Goal: Ask a question: Seek information or help from site administrators or community

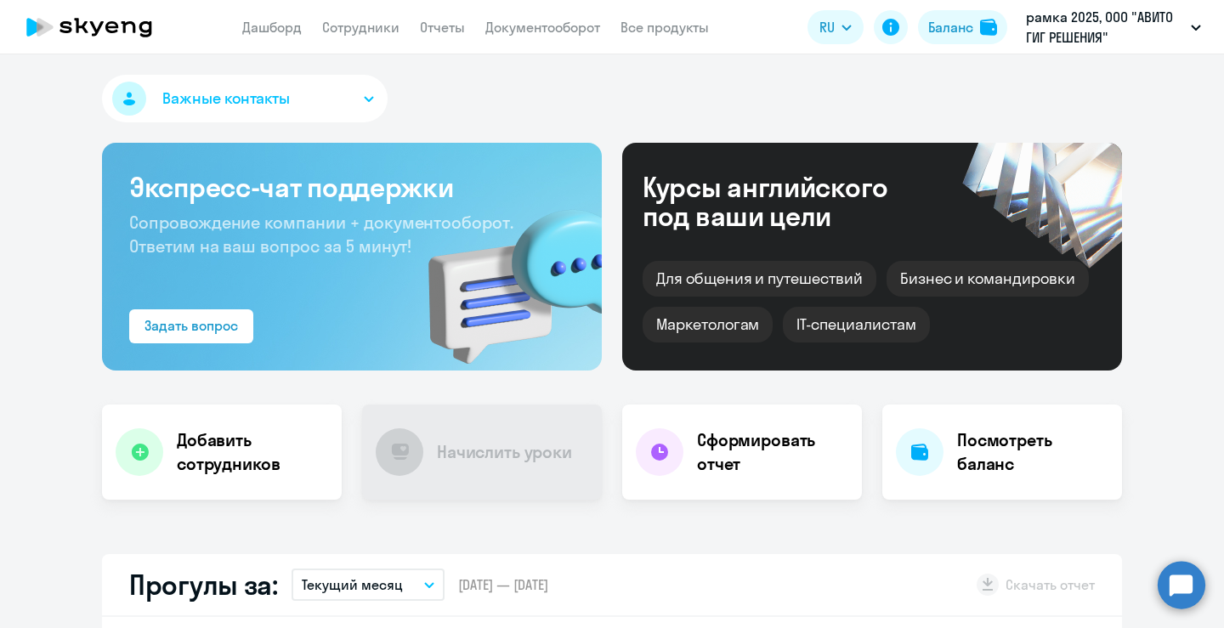
click at [1171, 582] on circle at bounding box center [1182, 585] width 48 height 48
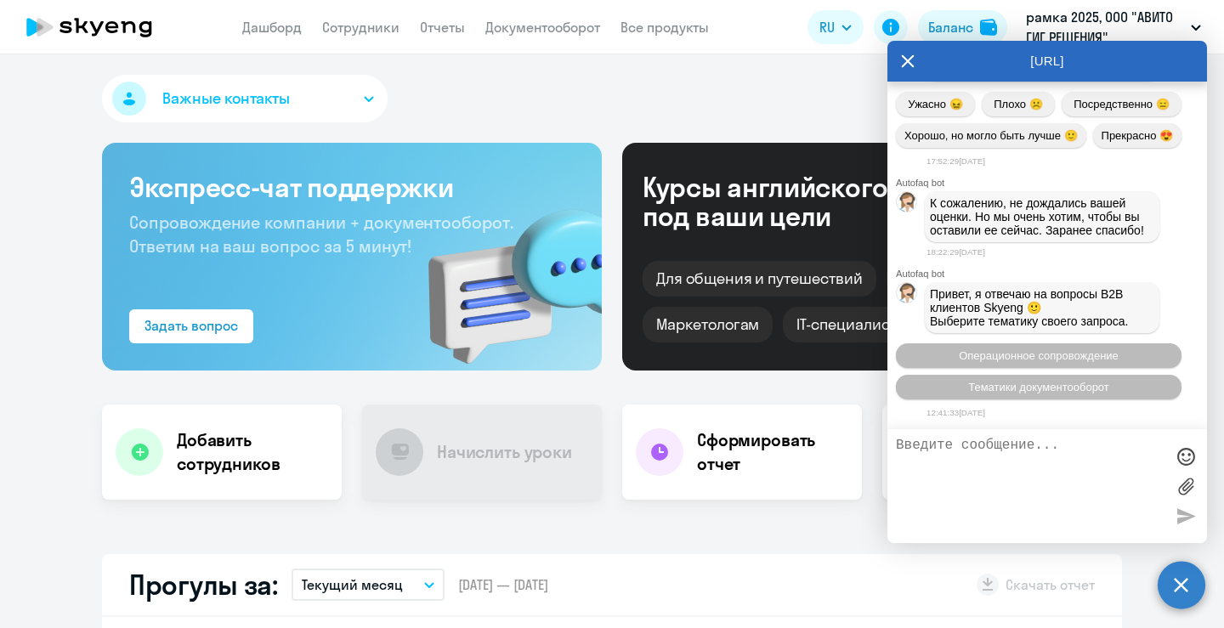
scroll to position [18365, 0]
click at [1041, 357] on span "Операционное сопровождение" at bounding box center [1039, 355] width 160 height 13
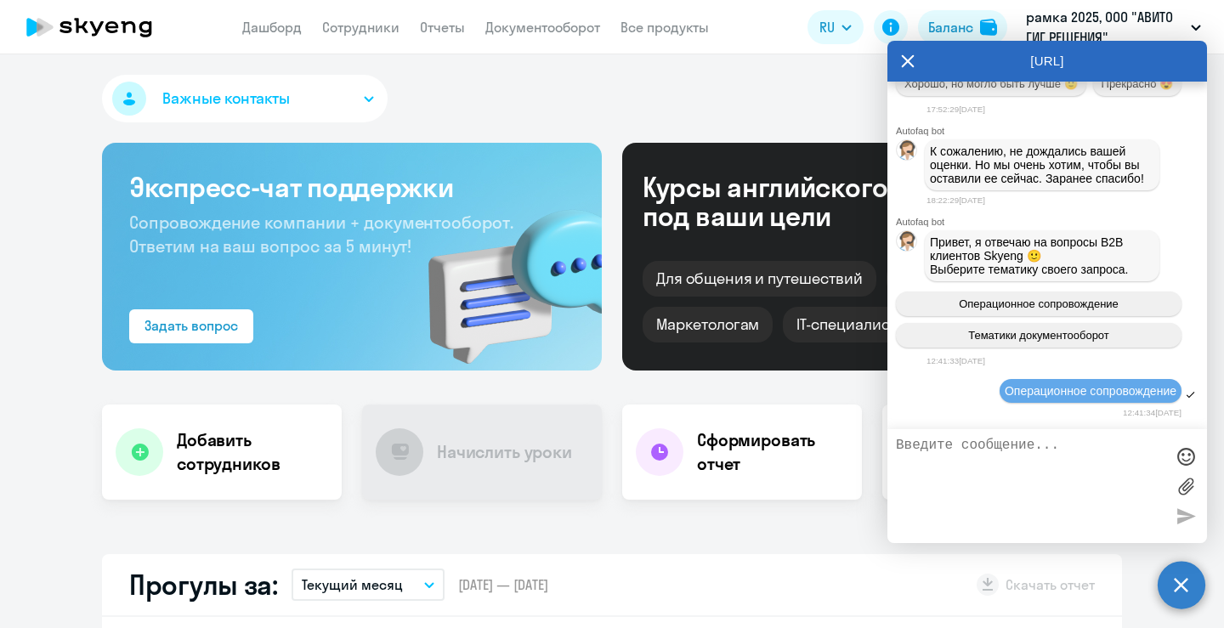
scroll to position [18553, 0]
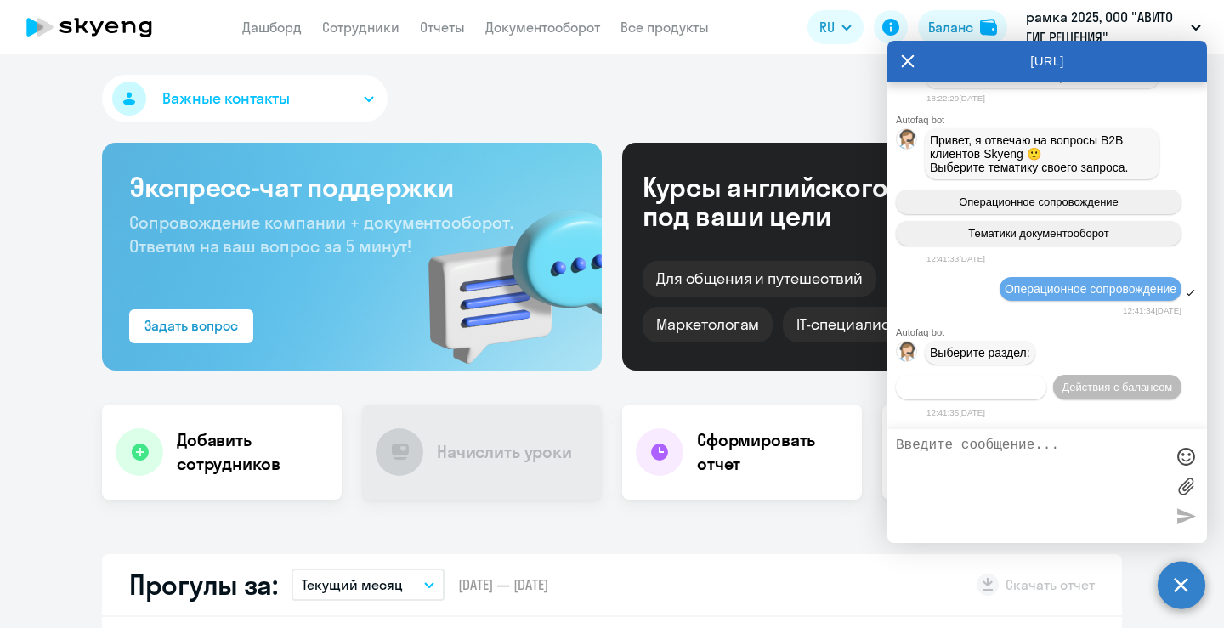
click at [995, 381] on span "Действия по сотрудникам" at bounding box center [971, 387] width 132 height 13
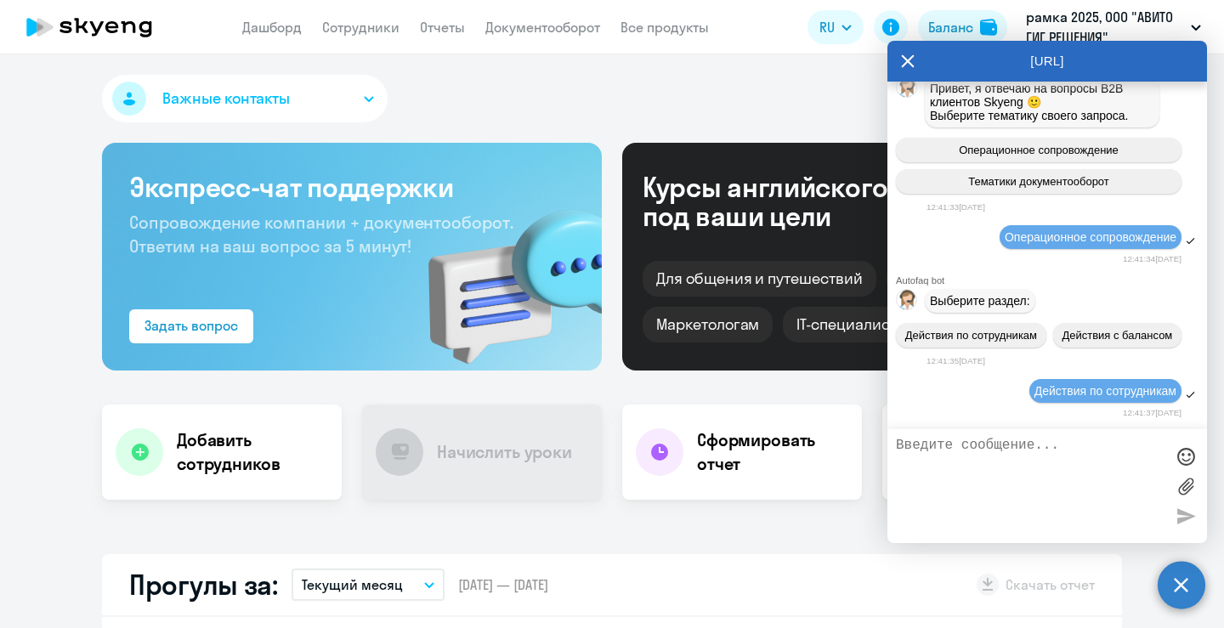
scroll to position [18808, 0]
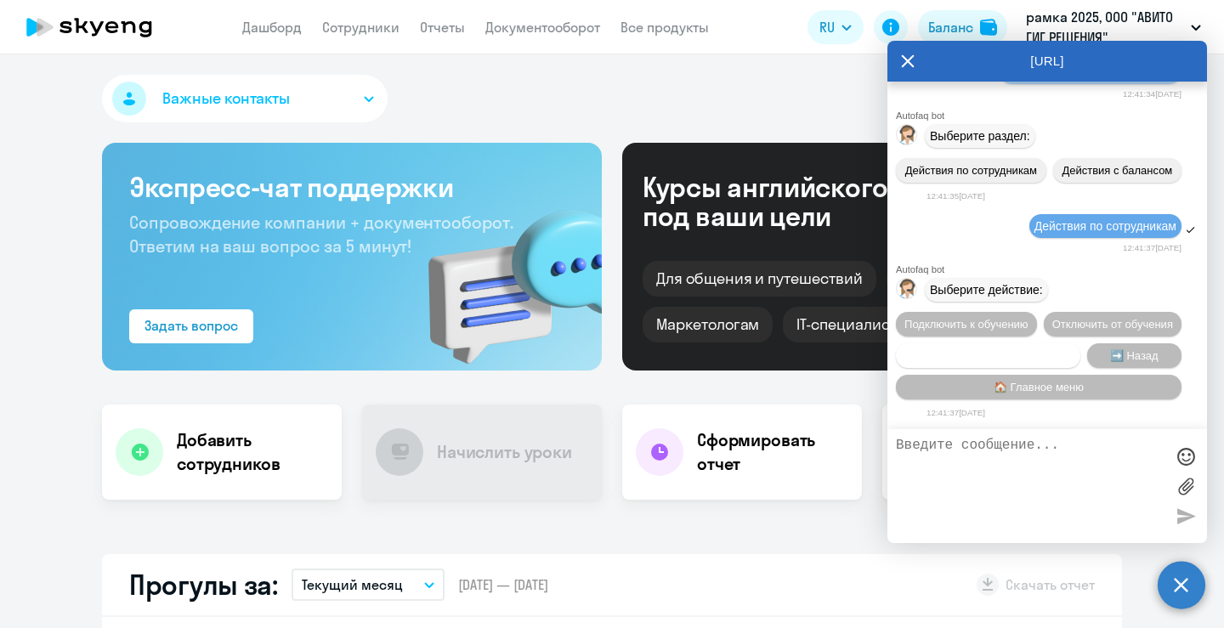
click at [1003, 354] on span "Сотруднику нужна помощь" at bounding box center [988, 355] width 138 height 13
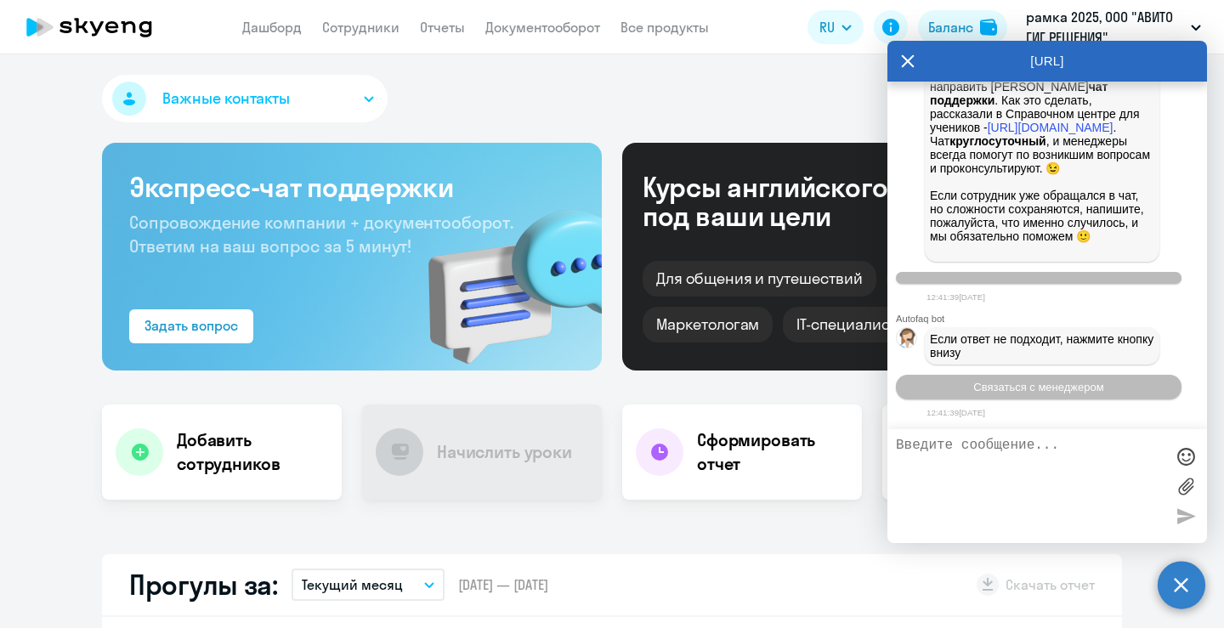
scroll to position [19399, 0]
click at [1014, 378] on button "Связаться с менеджером" at bounding box center [1039, 387] width 286 height 25
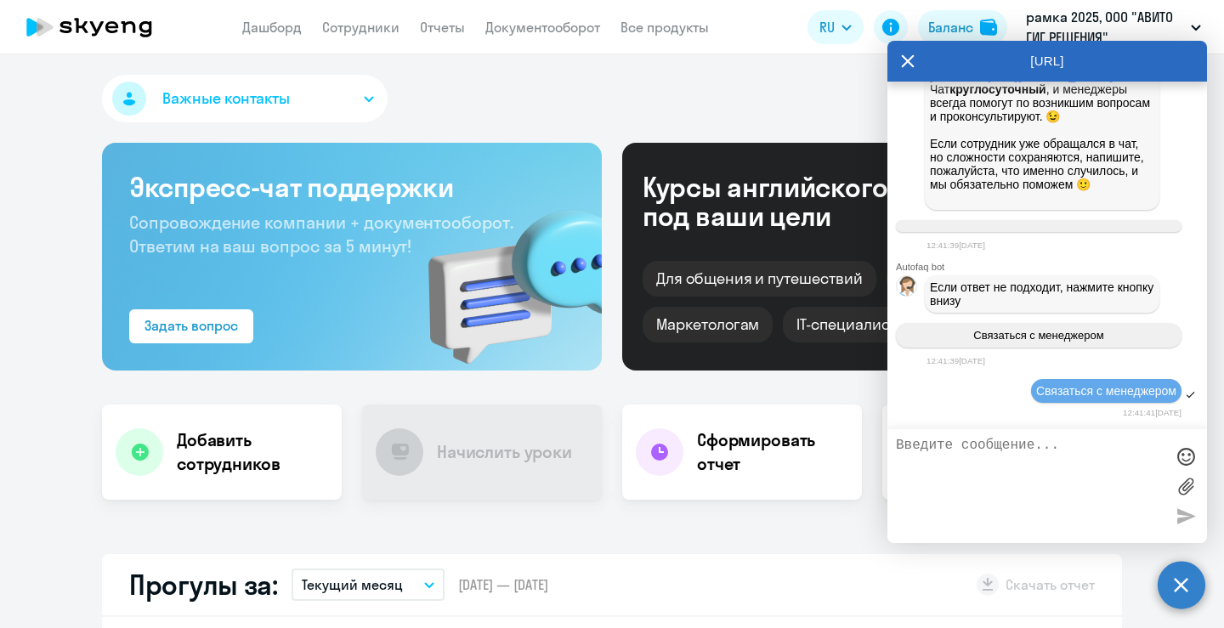
scroll to position [19451, 0]
click at [1018, 446] on textarea at bounding box center [1030, 486] width 269 height 97
drag, startPoint x: 1104, startPoint y: 476, endPoint x: 1059, endPoint y: 476, distance: 45.1
click at [1059, 476] on textarea "добрый день! прошу отключить от обучения и списать уроки датой 4.10" at bounding box center [1030, 486] width 269 height 97
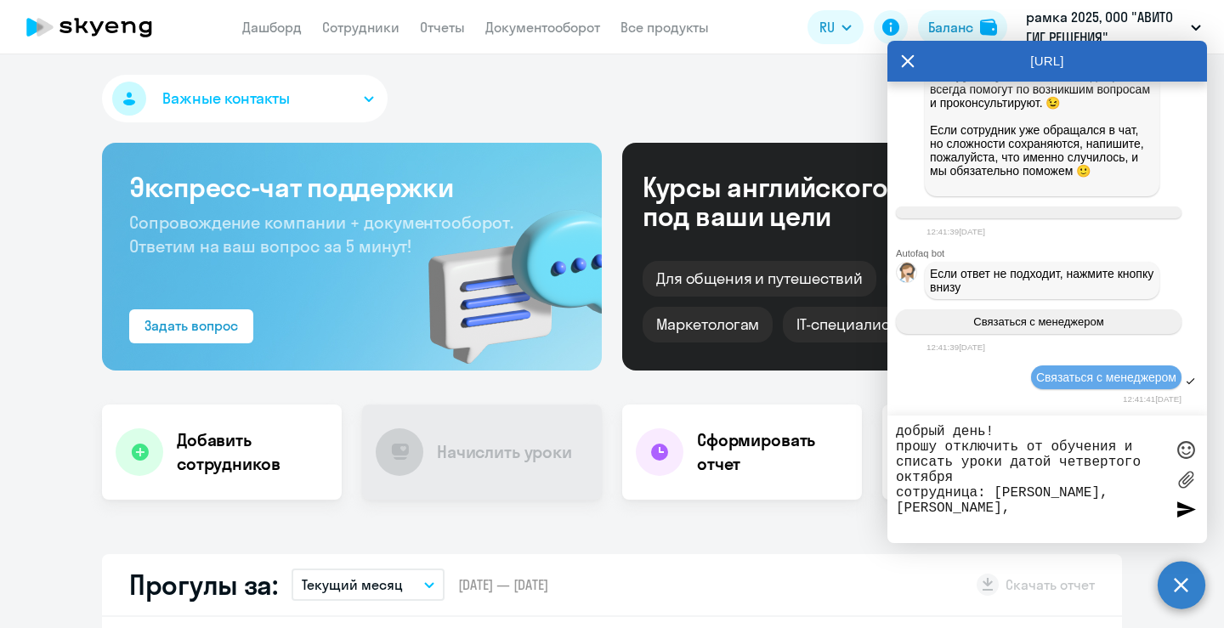
paste textarea "[EMAIL_ADDRESS][DOMAIN_NAME] Mattermost osgumenenko Телефон [PHONE_NUMBER]"
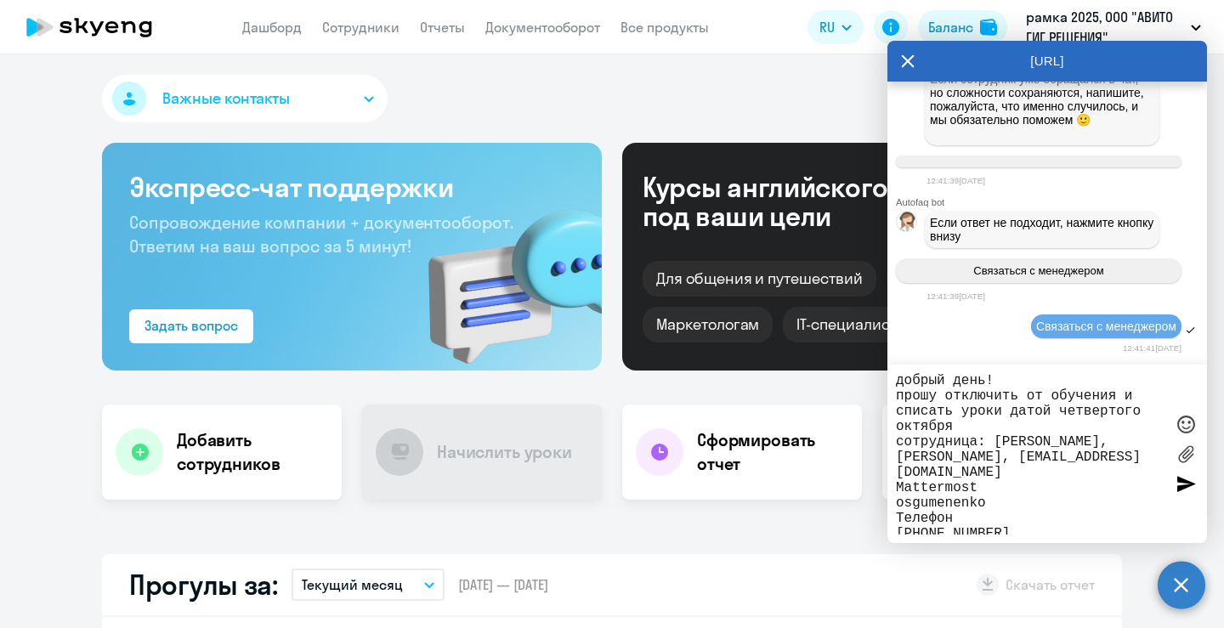
scroll to position [11, 0]
drag, startPoint x: 973, startPoint y: 505, endPoint x: 882, endPoint y: 485, distance: 93.2
click at [882, 485] on body "Дашборд Сотрудники Отчеты Документооборот Все продукты Дашборд Сотрудники Отчет…" at bounding box center [612, 314] width 1224 height 628
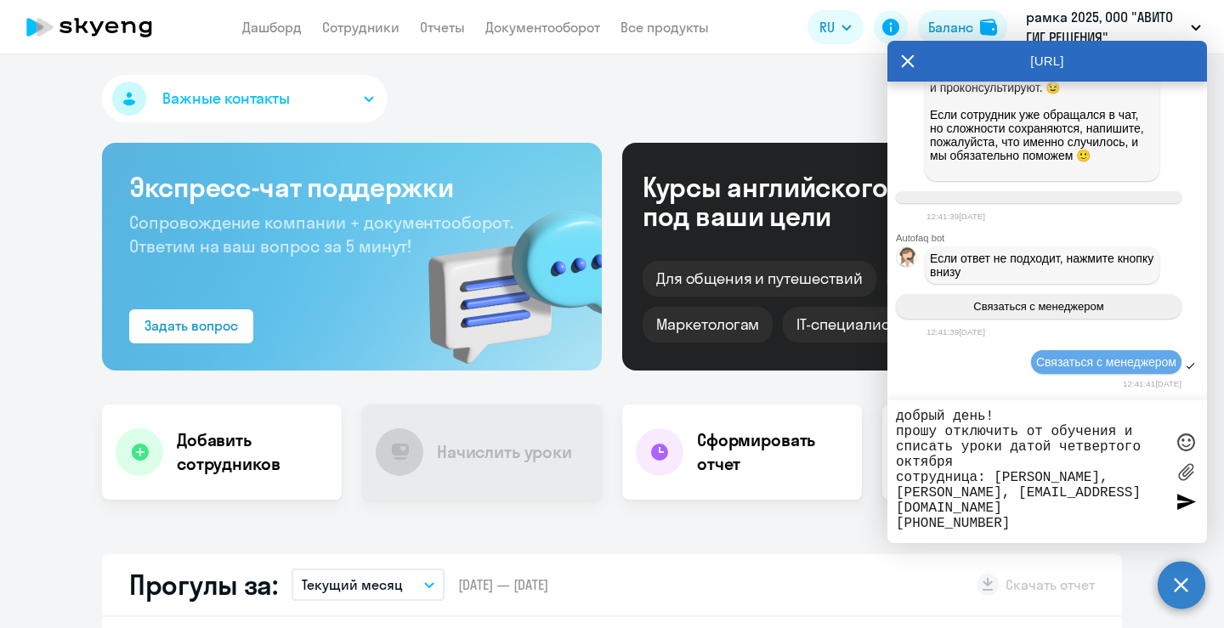
click at [893, 510] on div "добрый день! прошу отключить от обучения и списать уроки датой четвертого октяб…" at bounding box center [1047, 471] width 320 height 143
click at [898, 510] on textarea "добрый день! прошу отключить от обучения и списать уроки датой четвертого октяб…" at bounding box center [1030, 472] width 269 height 126
drag, startPoint x: 1009, startPoint y: 516, endPoint x: 1027, endPoint y: 515, distance: 17.9
click at [1010, 516] on textarea "добрый день! прошу отключить от обучения и списать уроки датой четвертого октяб…" at bounding box center [1030, 472] width 269 height 126
drag, startPoint x: 1071, startPoint y: 457, endPoint x: 1058, endPoint y: 448, distance: 15.8
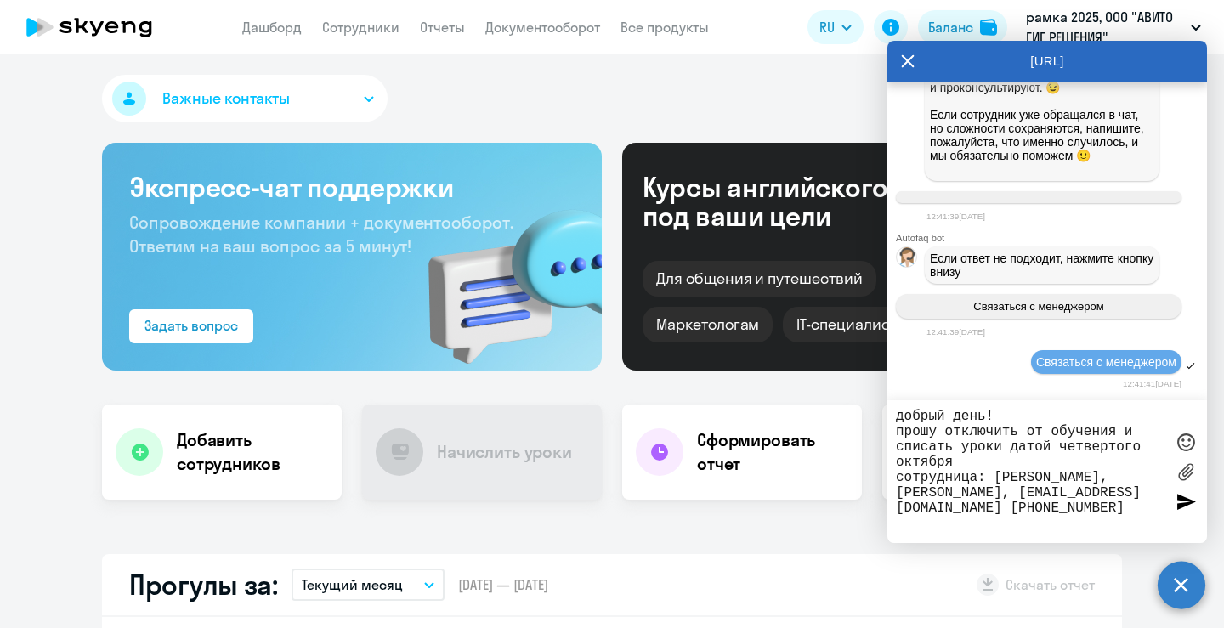
click at [1058, 448] on textarea "добрый день! прошу отключить от обучения и списать уроки датой четвертого октяб…" at bounding box center [1030, 472] width 269 height 126
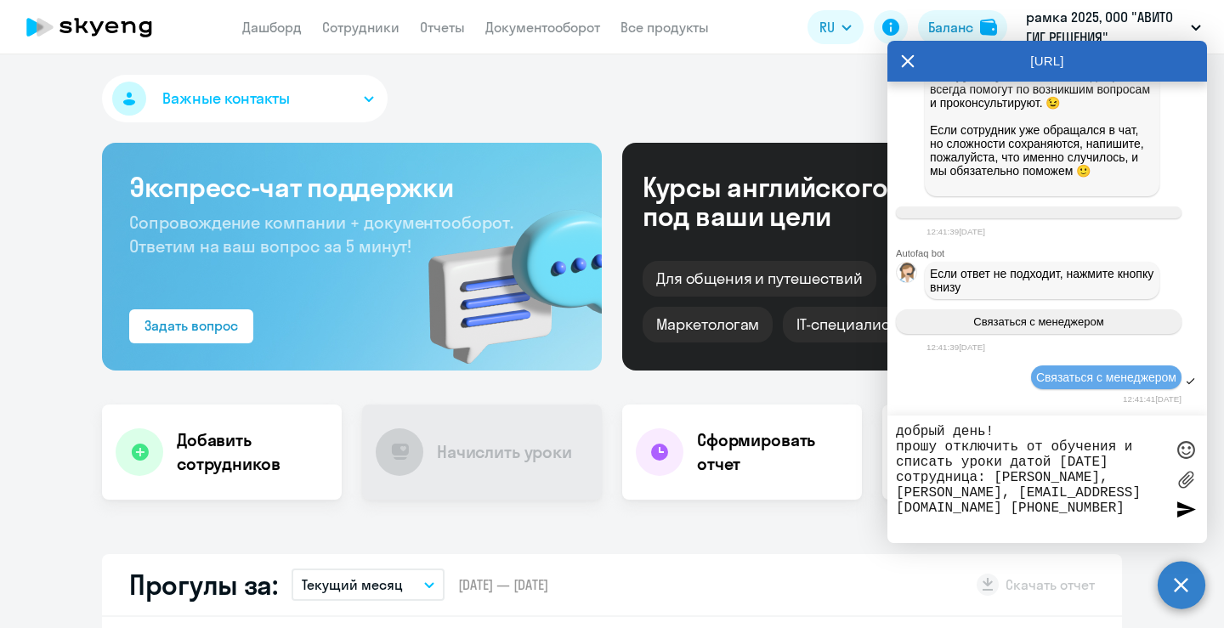
click at [1060, 457] on textarea "добрый день! прошу отключить от обучения и списать уроки датой [DATE] сотрудниц…" at bounding box center [1030, 479] width 269 height 111
click at [1059, 513] on textarea "добрый день! прошу отключить от обучения и списать уроки датой [DATE] сотрудниц…" at bounding box center [1030, 479] width 269 height 111
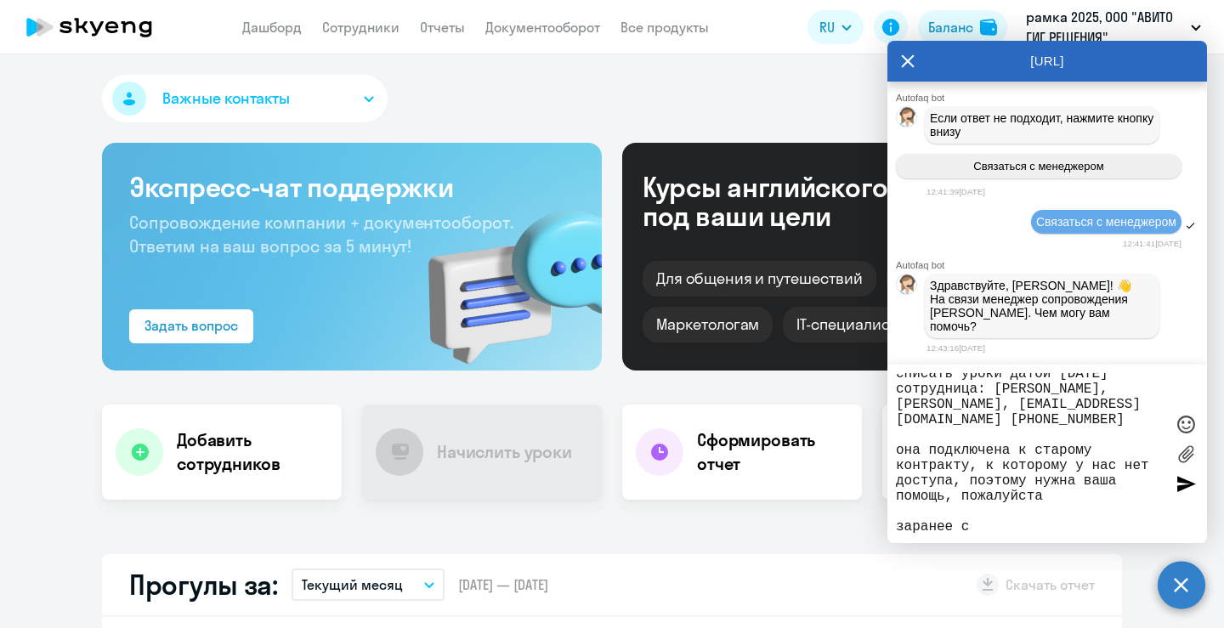
scroll to position [19610, 0]
type textarea "добрый день! прошу отключить от обучения и списать уроки датой [DATE] сотрудниц…"
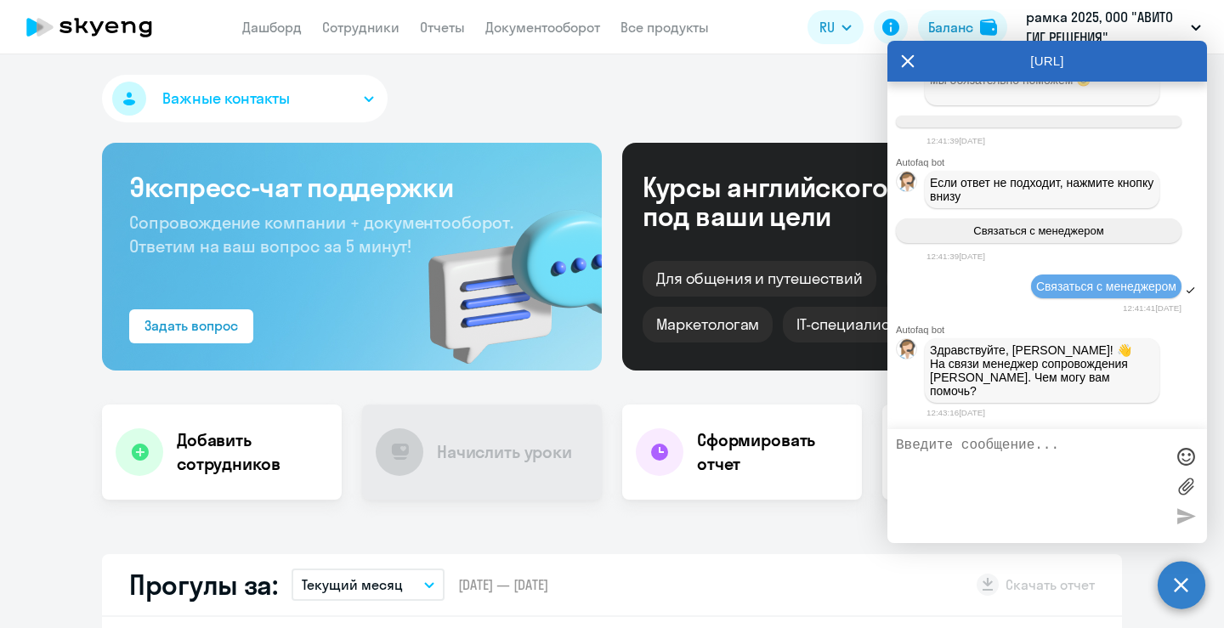
scroll to position [19748, 0]
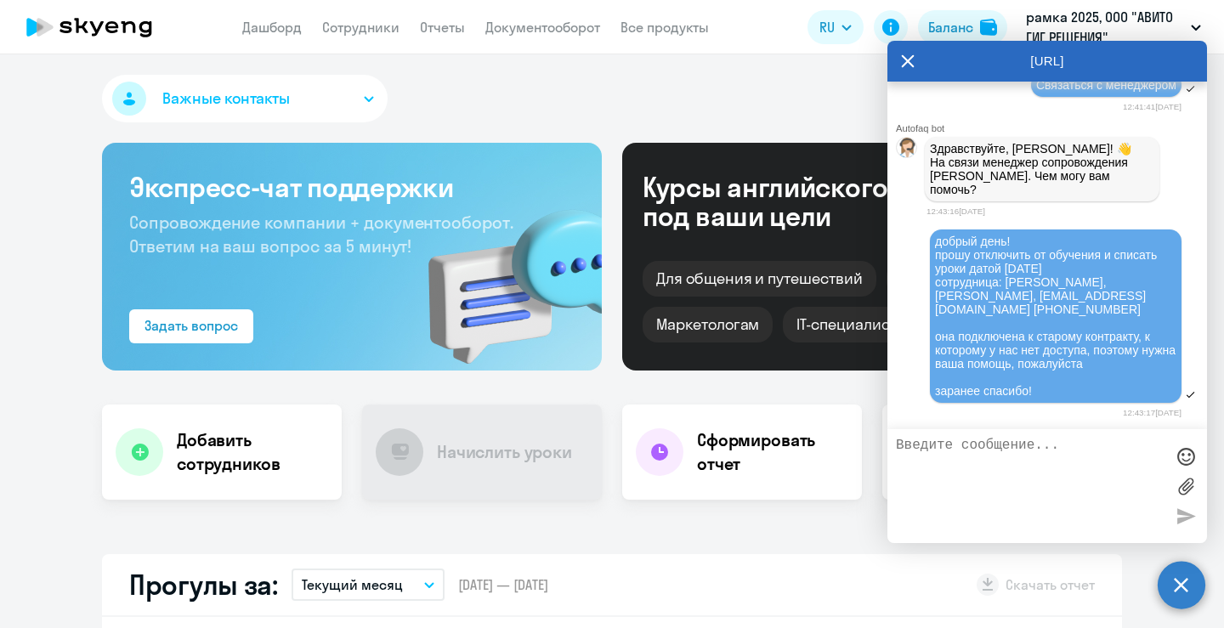
click at [908, 411] on div "добрый день! прошу отключить от обучения и списать уроки датой [DATE] сотрудниц…" at bounding box center [1047, 324] width 320 height 193
click at [684, 524] on div "Важные контакты Экспресс-чат поддержки Сопровождение компании + документооборот…" at bounding box center [612, 341] width 1224 height 574
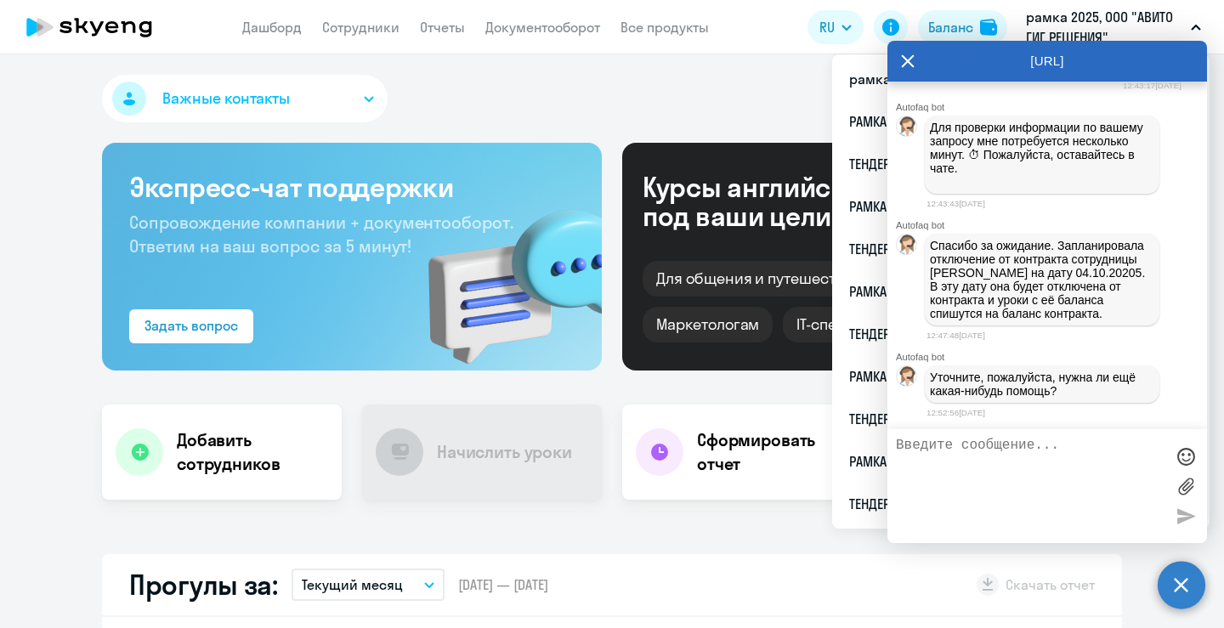
scroll to position [20094, 0]
